Goal: Use online tool/utility: Use online tool/utility

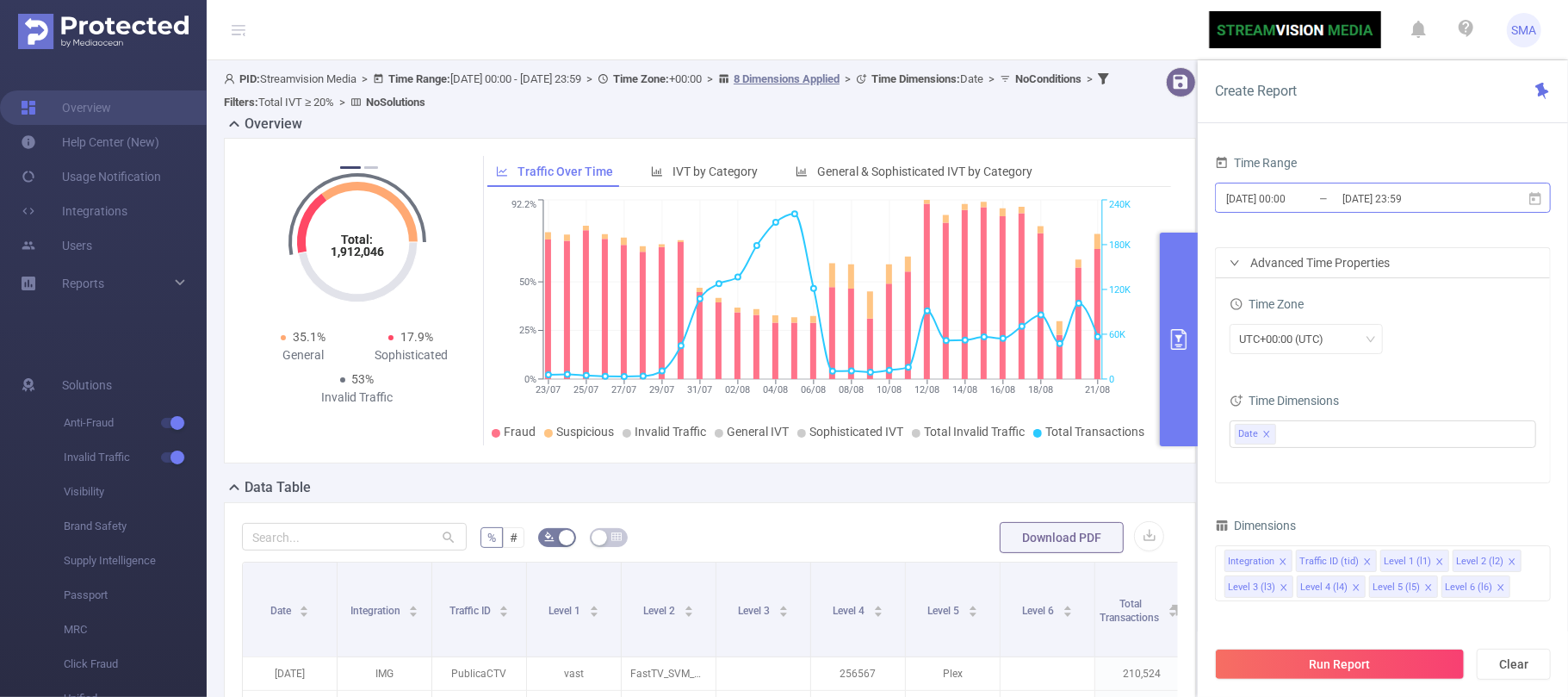
click at [1340, 202] on input "[DATE] 00:00" at bounding box center [1294, 199] width 140 height 23
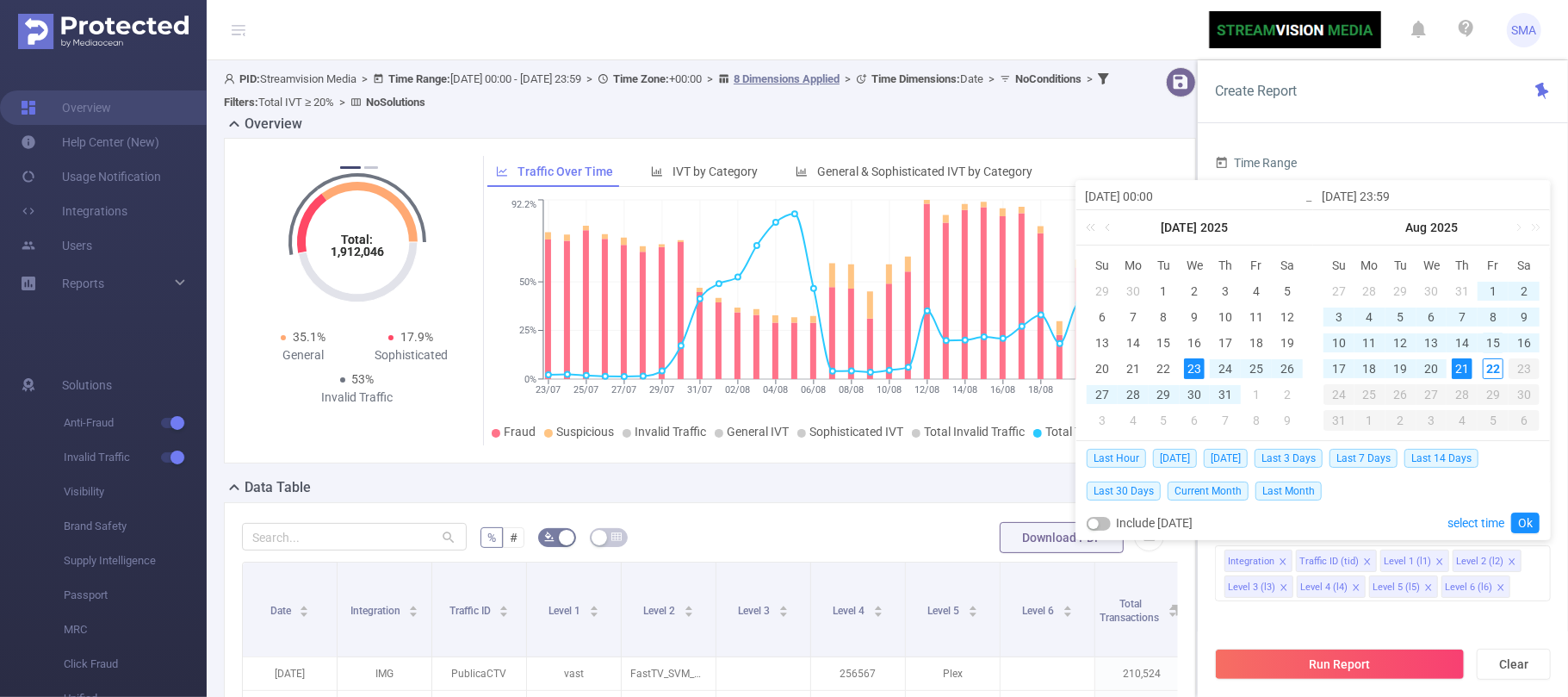
click at [1489, 342] on div "15" at bounding box center [1494, 343] width 21 height 21
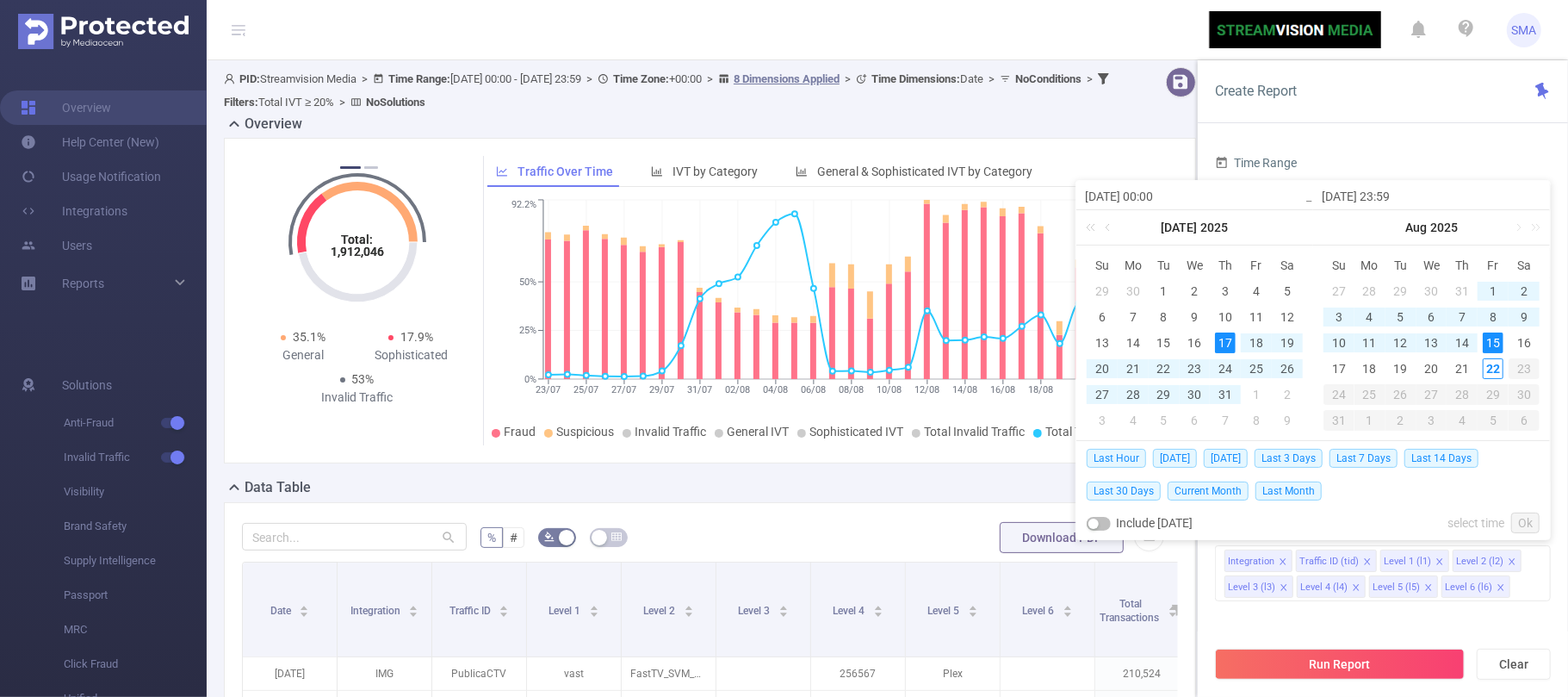
click at [1233, 344] on div "17" at bounding box center [1226, 343] width 21 height 21
type input "[DATE] 00:00"
type input "[DATE] 23:59"
type input "[DATE] 00:00"
type input "[DATE] 23:59"
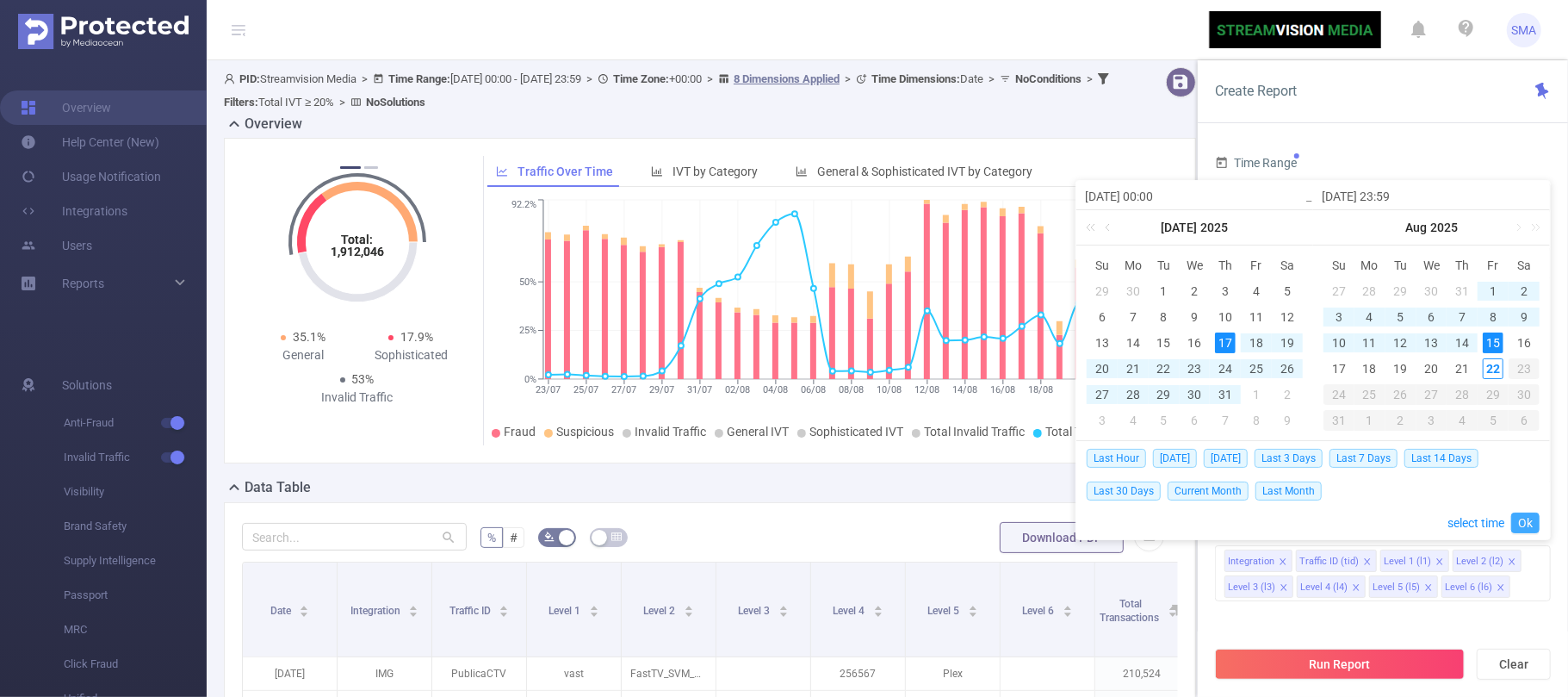
click at [1518, 525] on link "Ok" at bounding box center [1525, 523] width 29 height 21
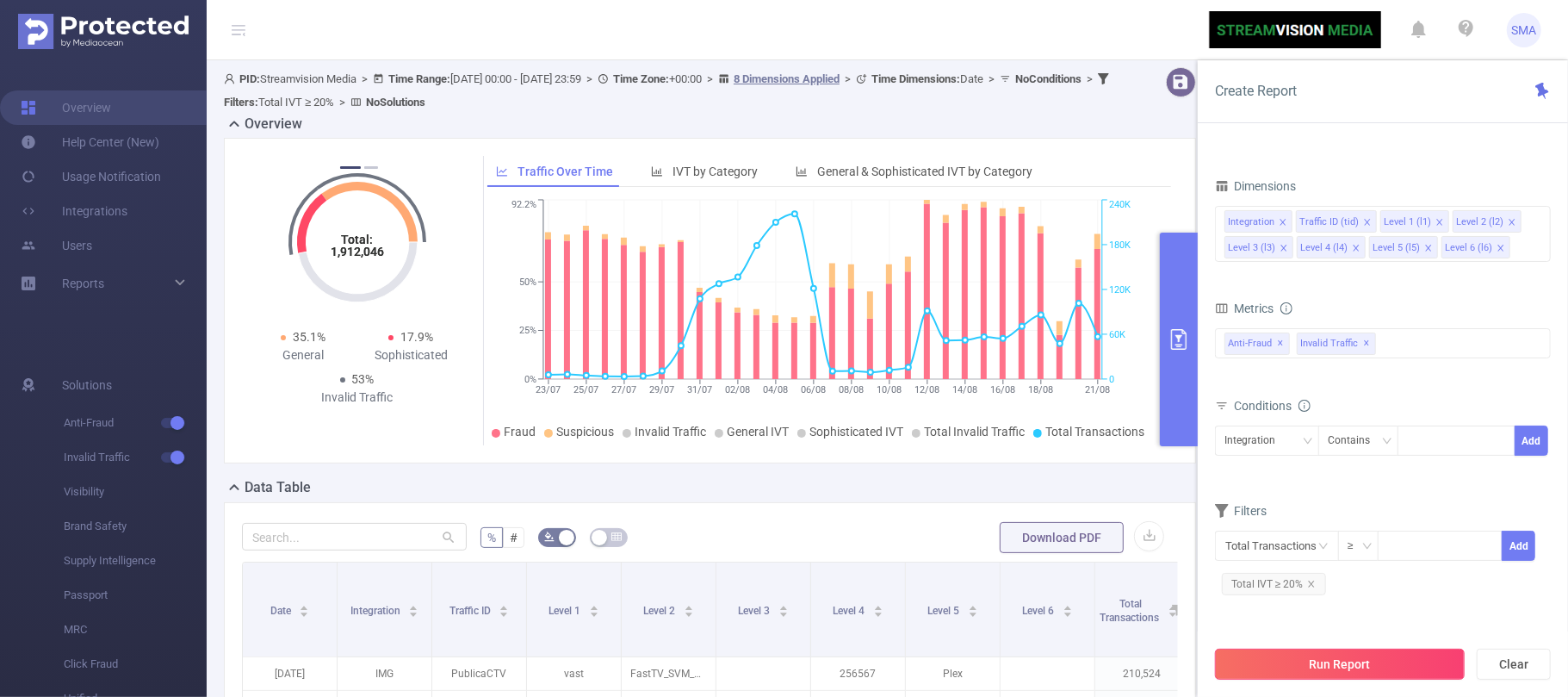
click at [1340, 668] on button "Run Report" at bounding box center [1340, 664] width 250 height 31
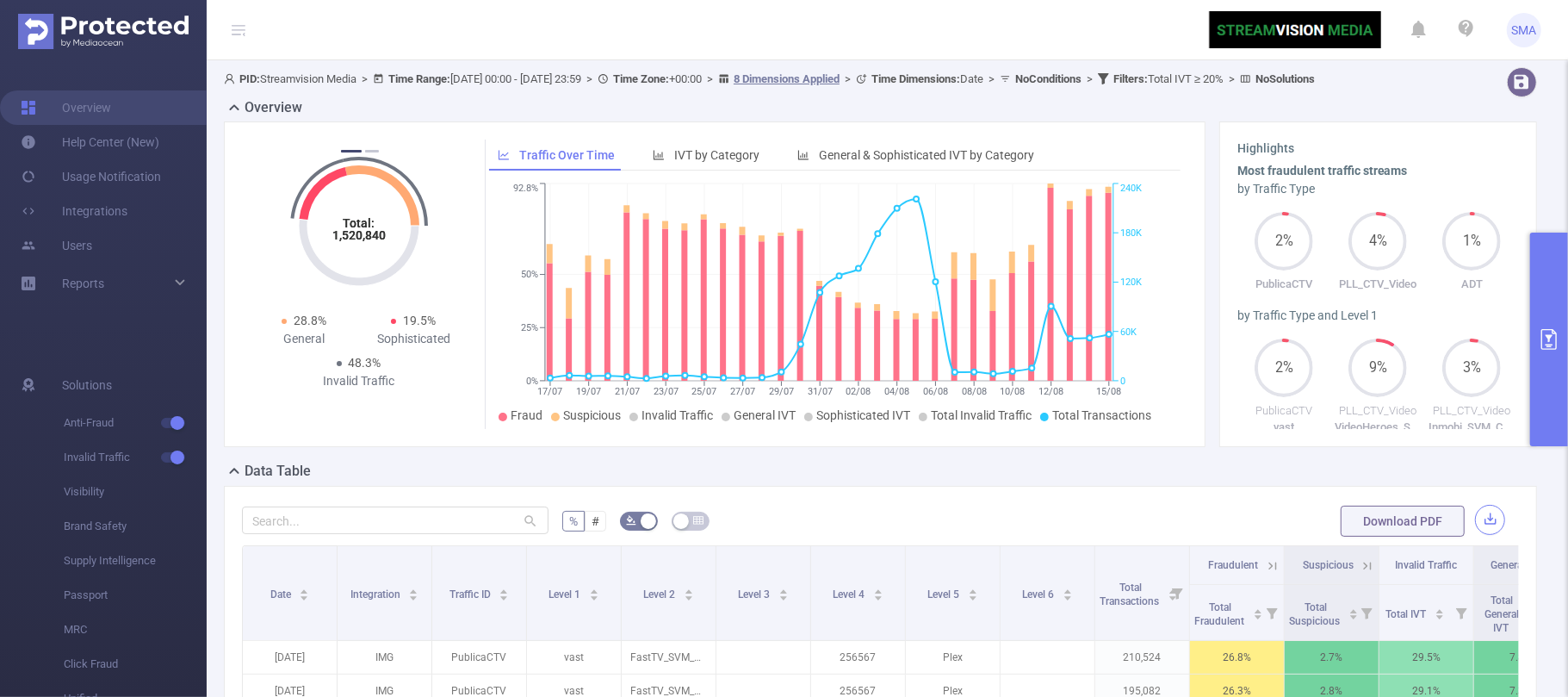
click at [1475, 534] on button "button" at bounding box center [1490, 520] width 30 height 30
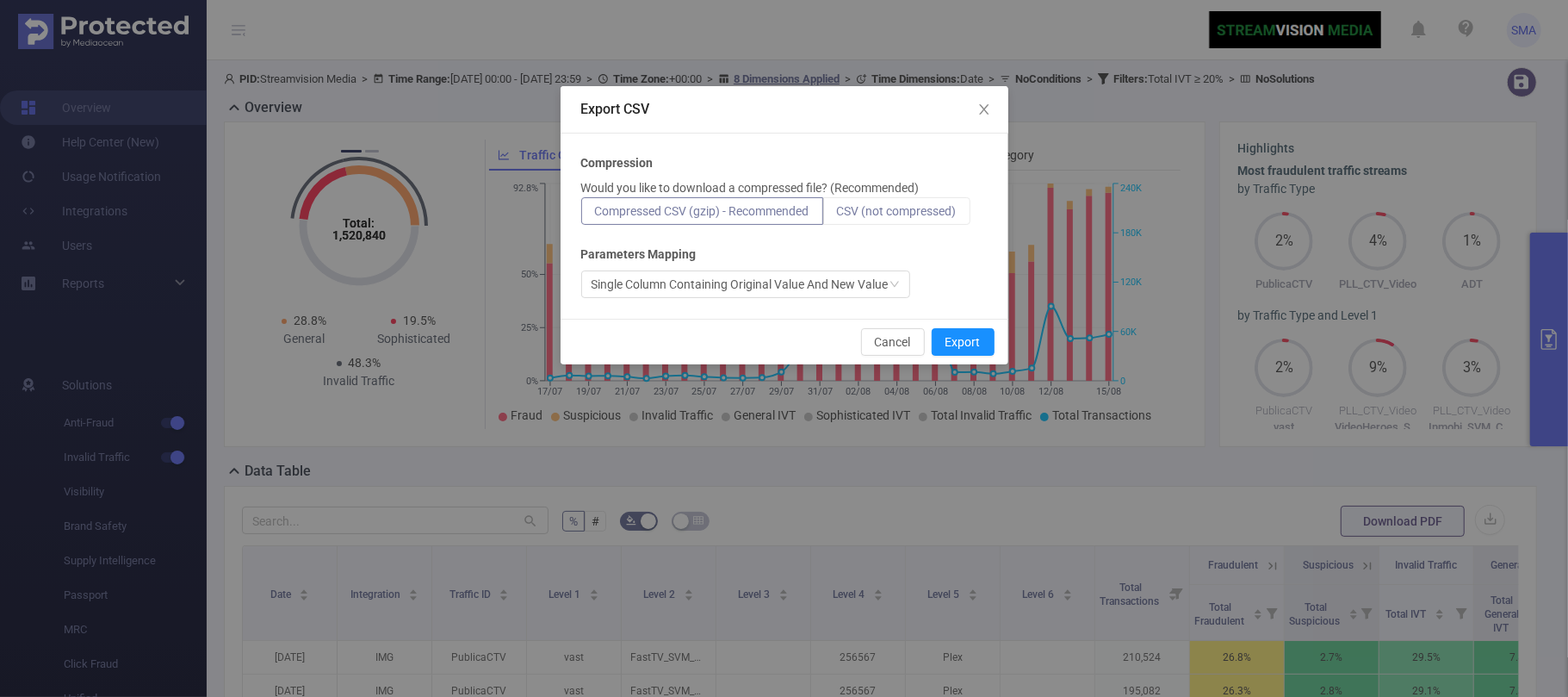
click at [918, 205] on span "CSV (not compressed)" at bounding box center [897, 211] width 120 height 13
click at [837, 215] on input "CSV (not compressed)" at bounding box center [837, 215] width 0 height 0
click at [972, 344] on button "Export" at bounding box center [963, 341] width 63 height 28
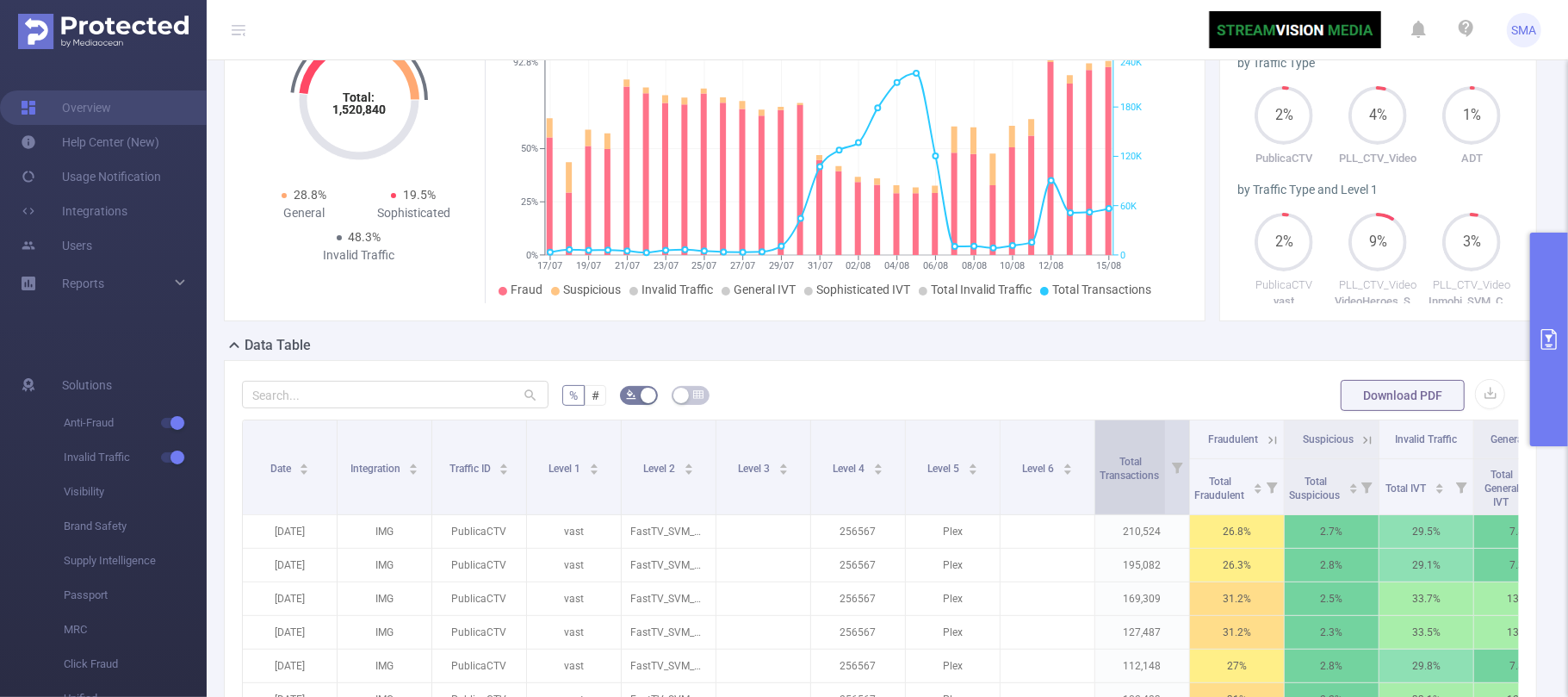
scroll to position [344, 0]
